Goal: Information Seeking & Learning: Find specific fact

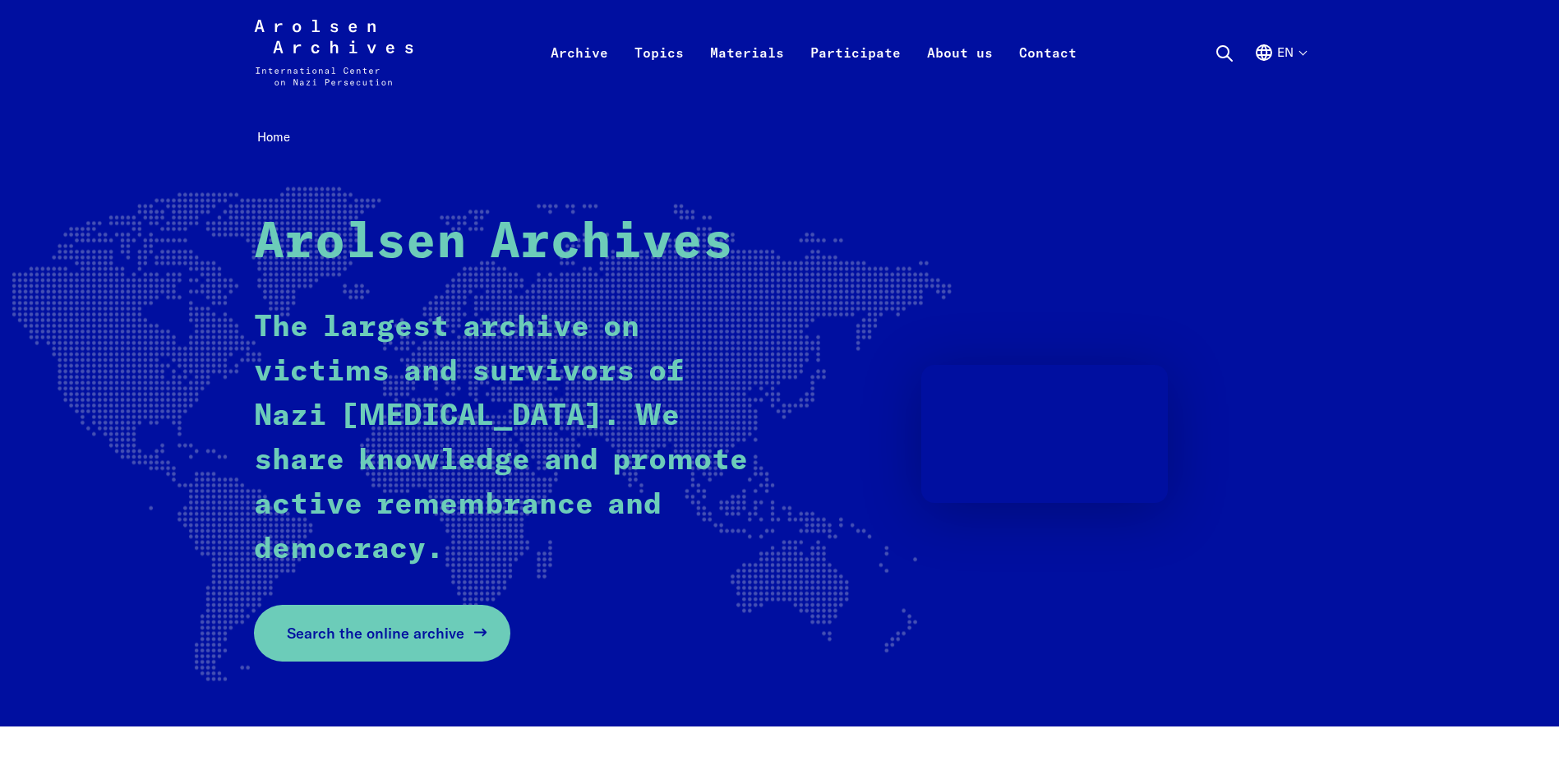
click at [457, 635] on span "Search the online archive" at bounding box center [375, 633] width 177 height 22
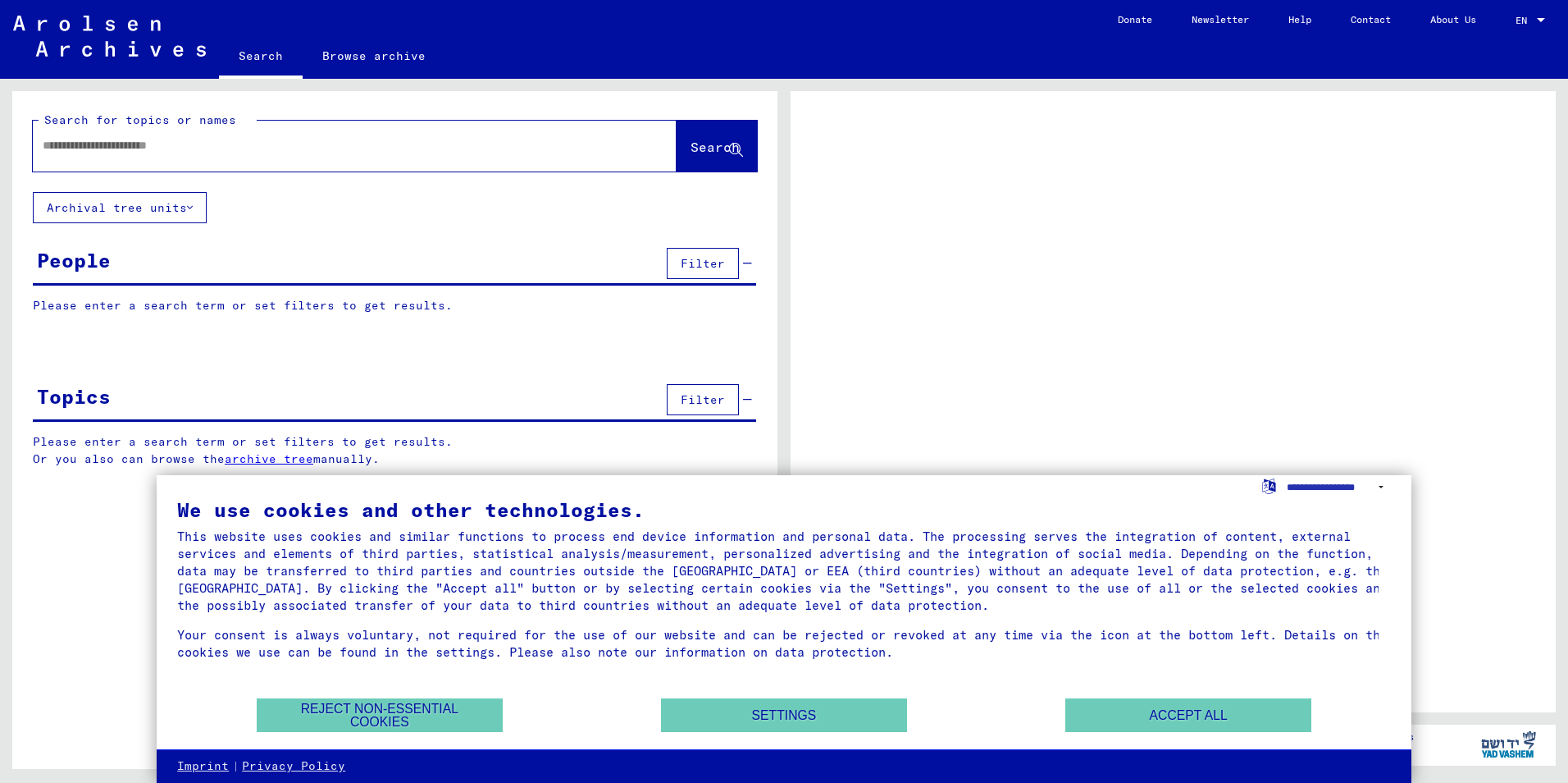
click at [174, 144] on input "text" at bounding box center [339, 146] width 595 height 17
type input "**********"
click at [693, 138] on button "Search" at bounding box center [716, 146] width 80 height 51
click at [438, 719] on button "Reject non-essential cookies" at bounding box center [379, 716] width 246 height 34
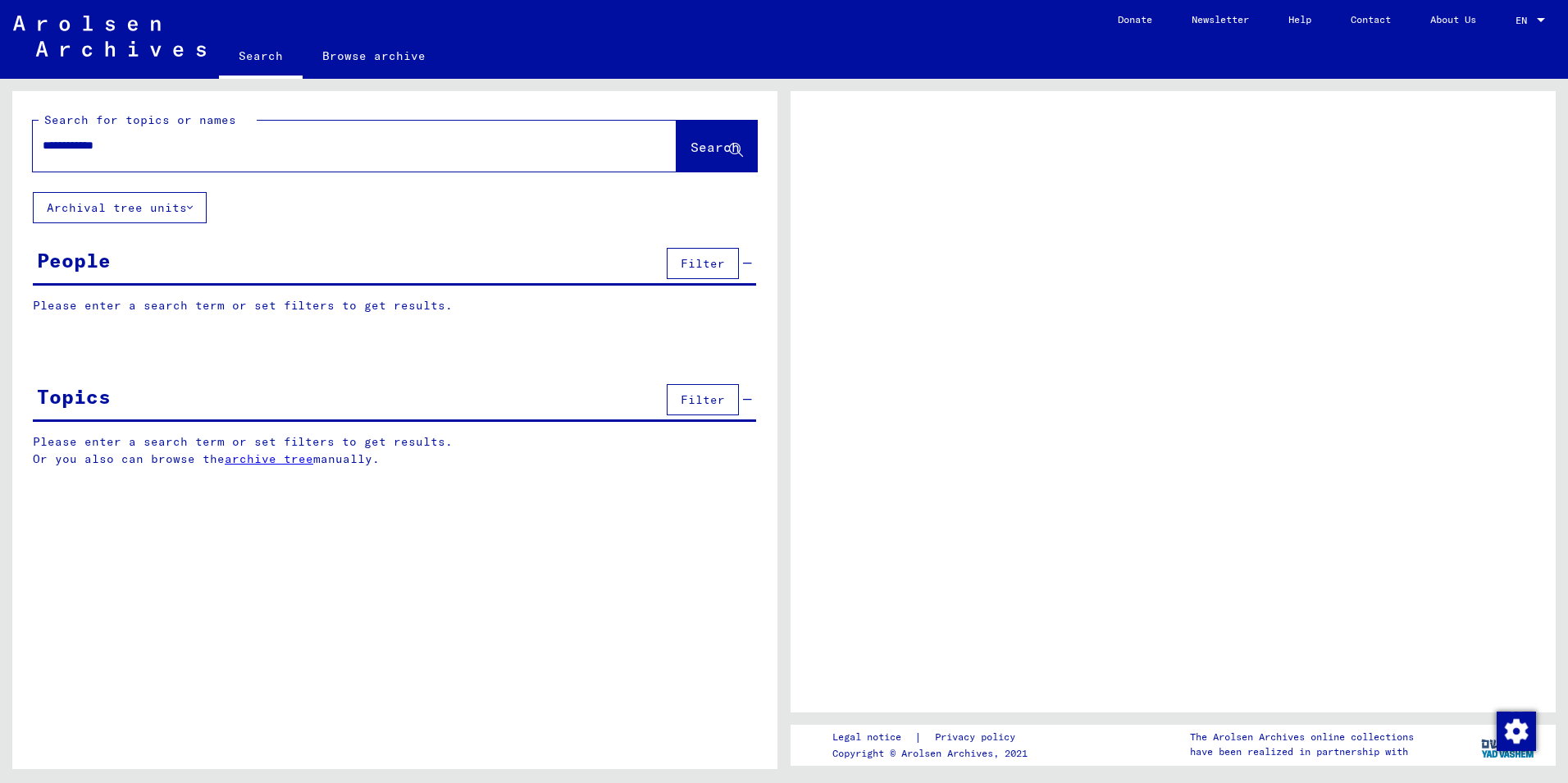
click at [691, 144] on span "Search" at bounding box center [716, 146] width 49 height 16
click at [745, 149] on button "Search" at bounding box center [716, 146] width 80 height 51
click at [117, 206] on button "Archival tree units" at bounding box center [120, 208] width 174 height 31
